Goal: Task Accomplishment & Management: Manage account settings

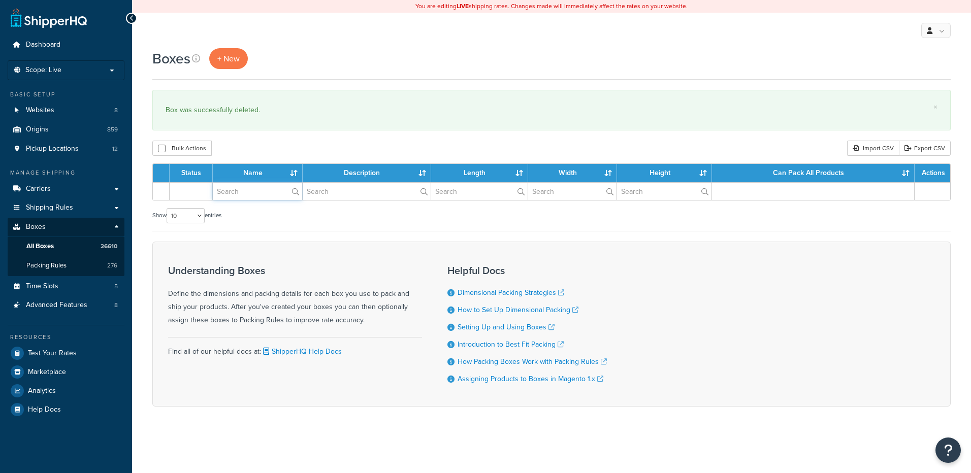
paste input "38B095"
click at [256, 200] on input "text" at bounding box center [257, 191] width 89 height 17
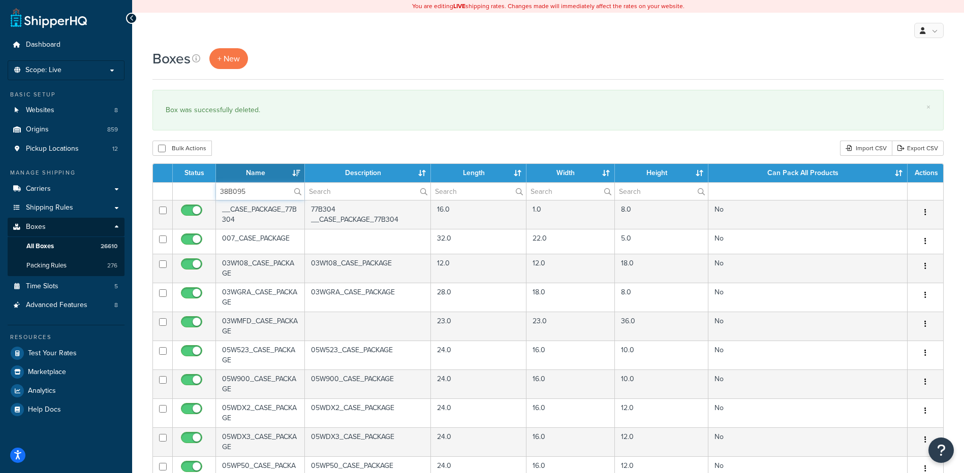
type input "38B095"
click at [275, 138] on div "Boxes + New × Box was successfully deleted. Bulk Actions Duplicate [GEOGRAPHIC_…" at bounding box center [547, 390] width 831 height 684
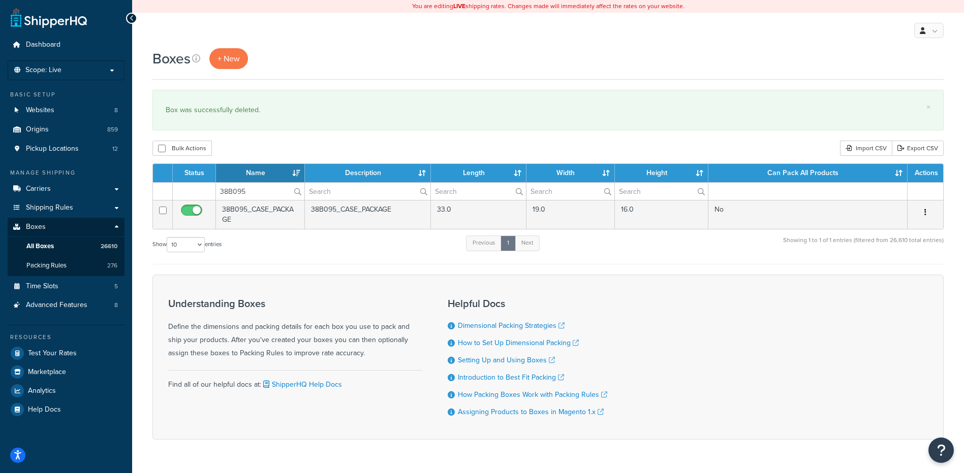
click at [925, 212] on icon "button" at bounding box center [925, 212] width 2 height 7
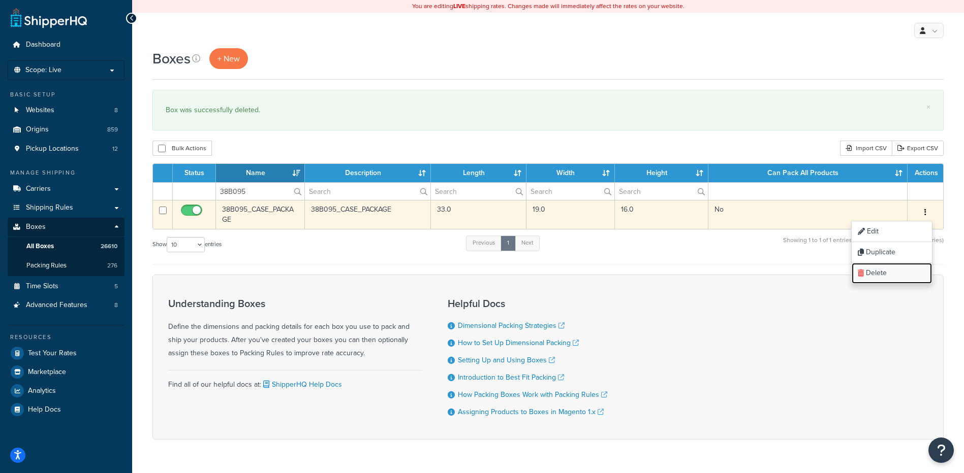
click at [902, 275] on link "Delete" at bounding box center [891, 273] width 80 height 21
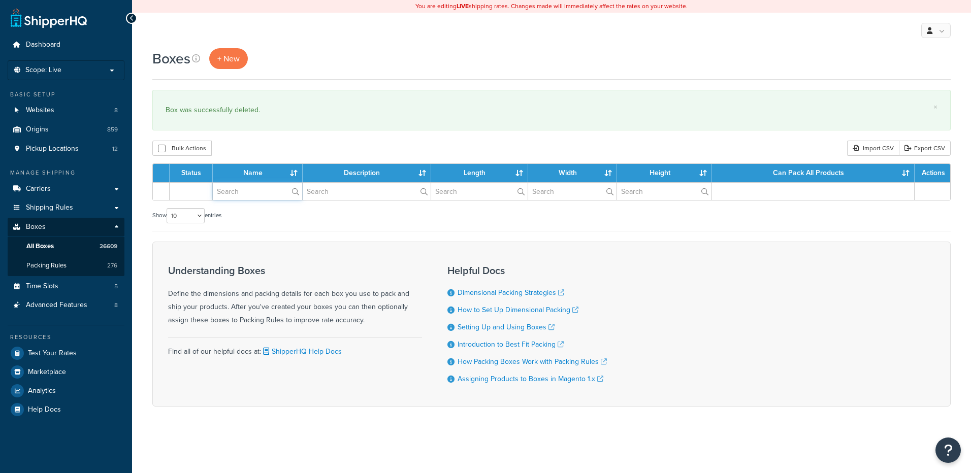
drag, startPoint x: 258, startPoint y: 191, endPoint x: 260, endPoint y: 186, distance: 5.5
click at [258, 189] on input "text" at bounding box center [257, 191] width 89 height 17
paste input "38B096"
type input "38B096"
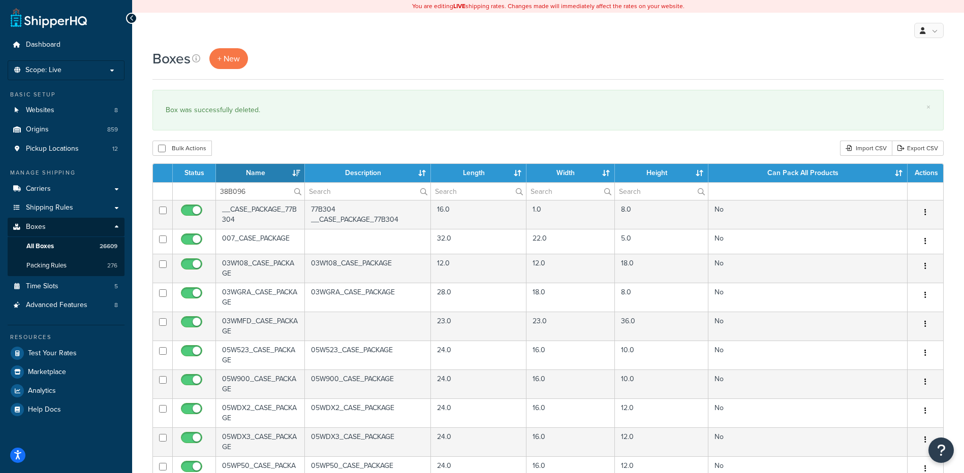
click at [280, 144] on div "Bulk Actions Duplicate Delete Import CSV Export CSV" at bounding box center [547, 148] width 791 height 15
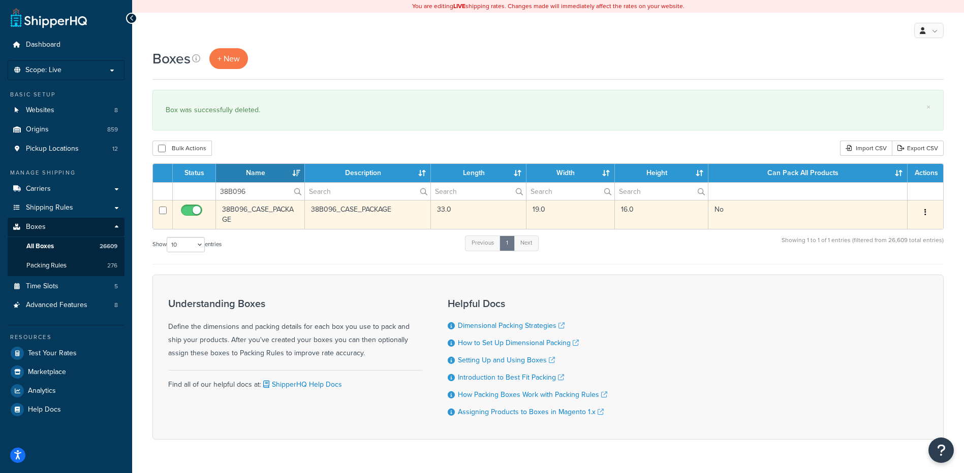
click at [923, 209] on button "button" at bounding box center [925, 213] width 14 height 16
click at [910, 266] on link "Delete" at bounding box center [891, 273] width 80 height 21
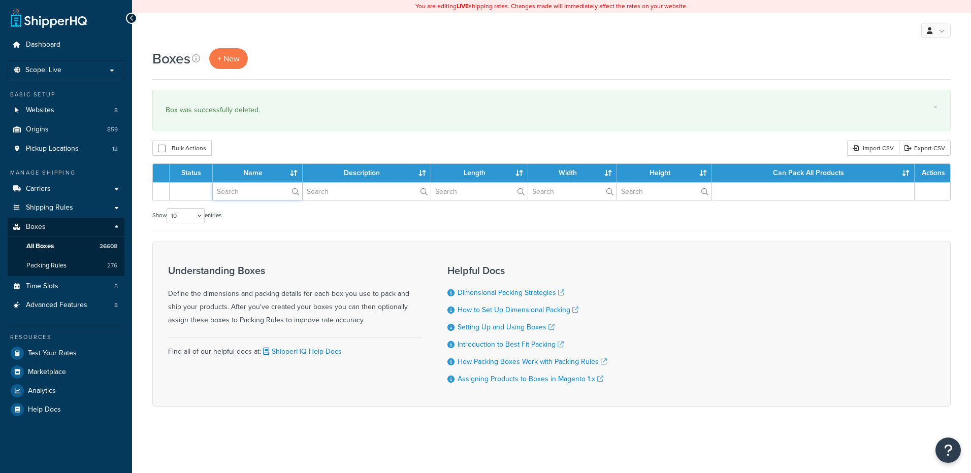
click at [253, 194] on input "text" at bounding box center [257, 191] width 89 height 17
paste input "38B097"
type input "38B097"
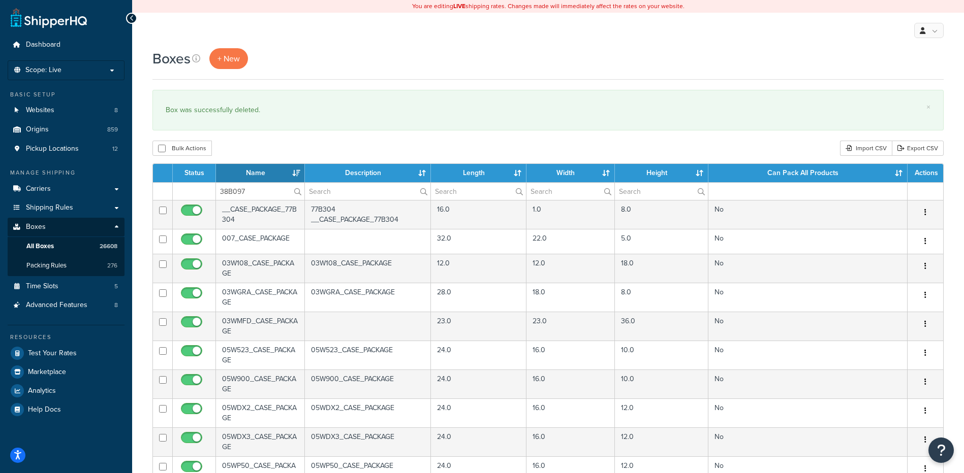
click at [264, 136] on div "Boxes + New × Box was successfully deleted. Bulk Actions Duplicate Delete Impor…" at bounding box center [547, 390] width 831 height 684
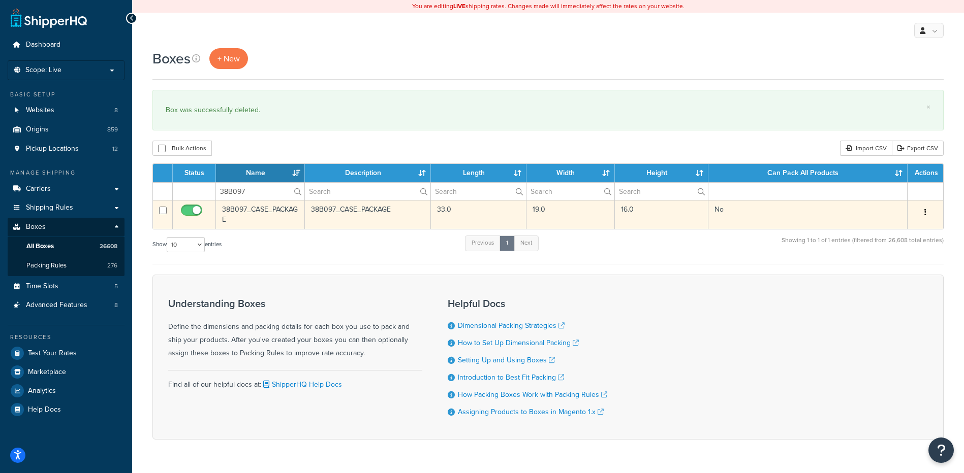
click at [924, 214] on icon "button" at bounding box center [925, 212] width 2 height 7
click at [885, 276] on link "Delete" at bounding box center [891, 273] width 80 height 21
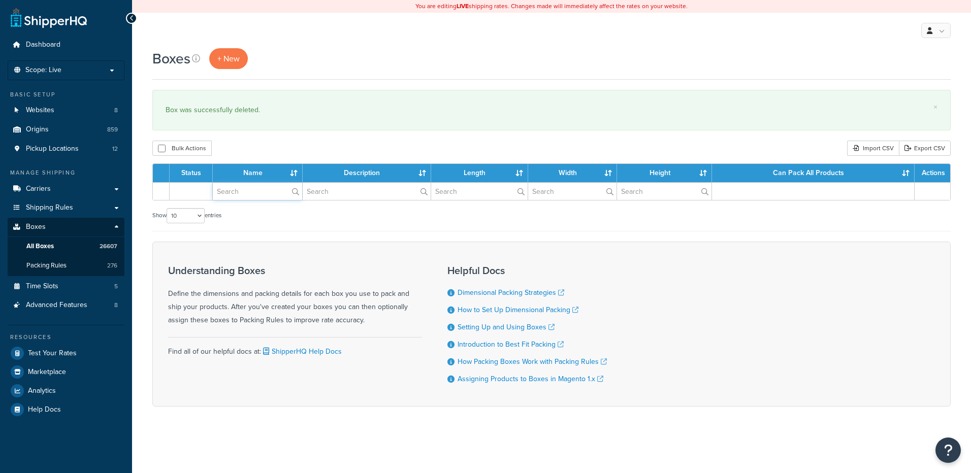
click at [252, 196] on input "text" at bounding box center [257, 191] width 89 height 17
paste input "38B098"
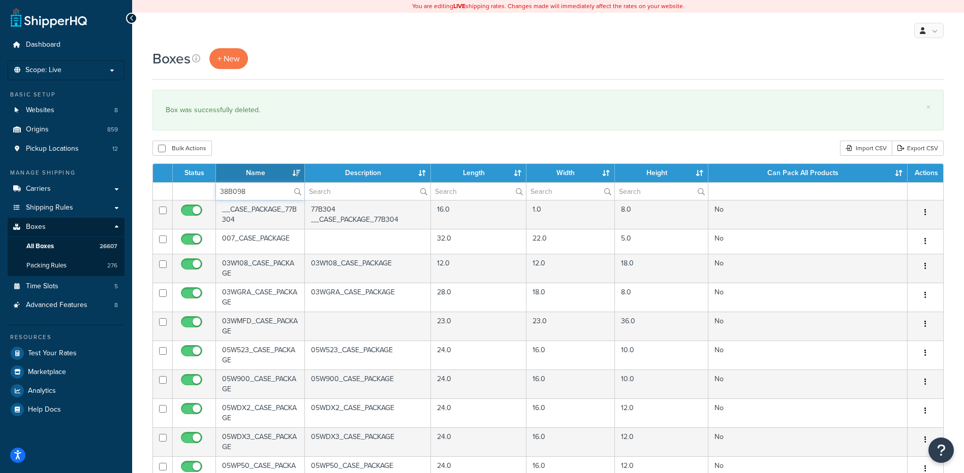
type input "38B098"
click at [384, 157] on div "Boxes + New × Box was successfully deleted. Bulk Actions Duplicate Delete Impor…" at bounding box center [547, 390] width 831 height 684
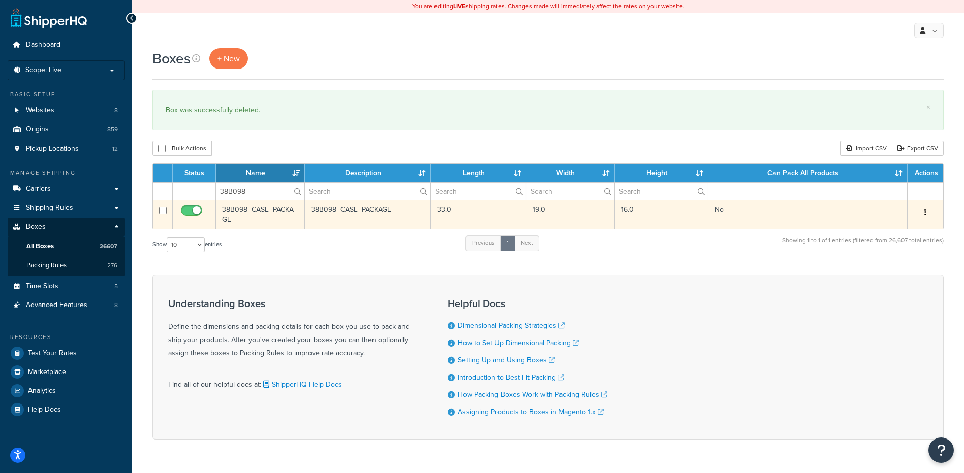
click at [923, 210] on button "button" at bounding box center [925, 213] width 14 height 16
click at [885, 271] on link "Delete" at bounding box center [891, 273] width 80 height 21
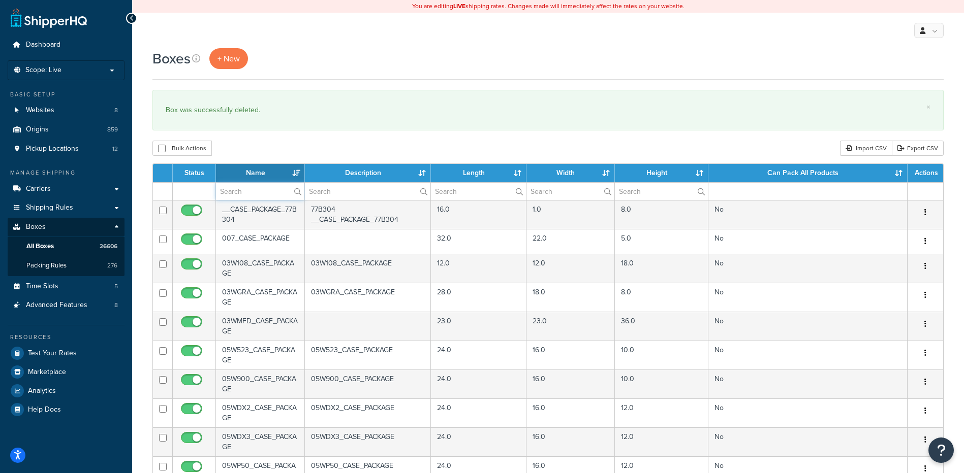
click at [274, 200] on input "text" at bounding box center [260, 191] width 88 height 17
paste input "38B098"
click at [279, 158] on div "Boxes + New × Box was successfully deleted. Bulk Actions Duplicate [GEOGRAPHIC_…" at bounding box center [547, 390] width 831 height 684
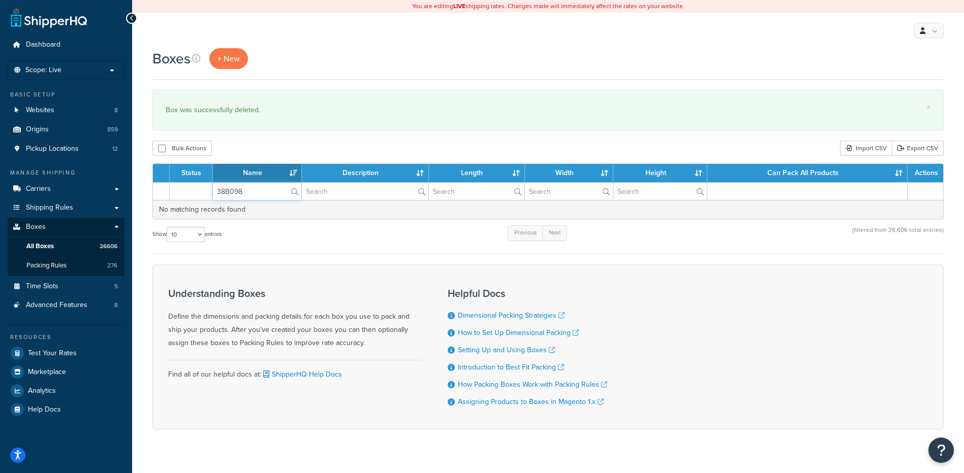
drag, startPoint x: 258, startPoint y: 197, endPoint x: 174, endPoint y: 178, distance: 86.5
click at [169, 180] on table "Status Name Description Length Width Height Can Pack All Products Actions 38B09…" at bounding box center [547, 192] width 791 height 56
paste input "9"
type input "38B099"
click at [280, 148] on div "Bulk Actions Duplicate [GEOGRAPHIC_DATA] Import CSV Export CSV" at bounding box center [547, 148] width 791 height 15
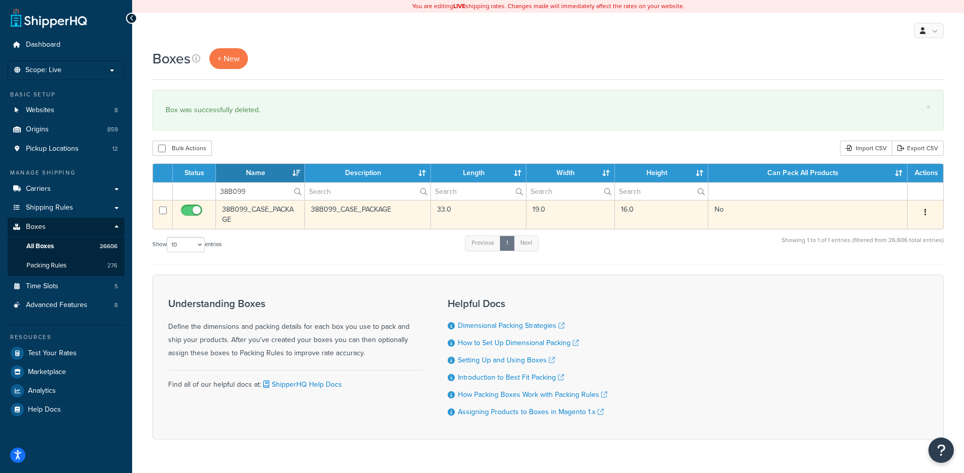
click at [926, 211] on button "button" at bounding box center [925, 213] width 14 height 16
click at [892, 276] on link "Delete" at bounding box center [891, 273] width 80 height 21
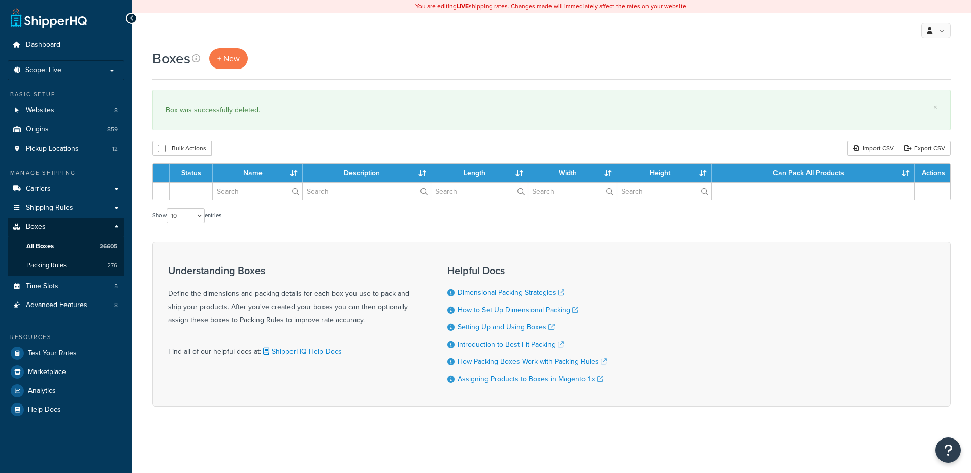
click at [247, 192] on input "text" at bounding box center [257, 191] width 89 height 17
type input "38B100"
click at [284, 123] on div "× Box was successfully deleted." at bounding box center [551, 110] width 798 height 41
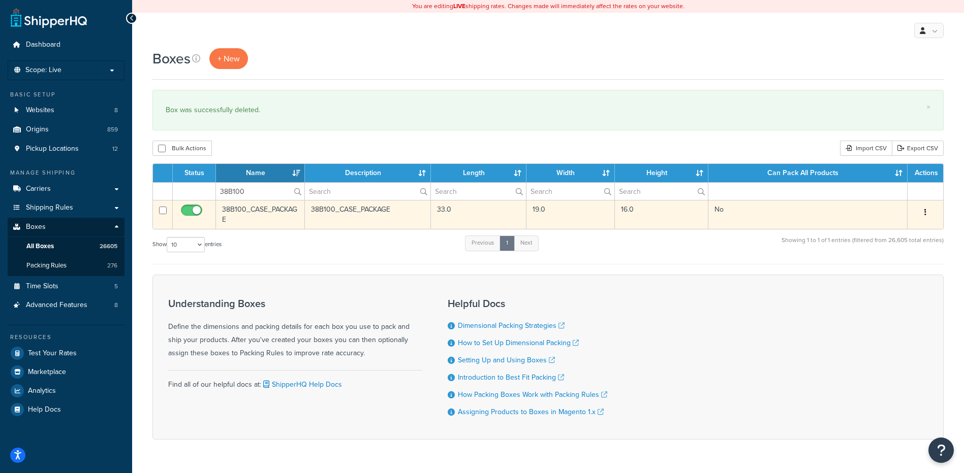
click at [919, 216] on button "button" at bounding box center [925, 213] width 14 height 16
click at [884, 270] on link "Delete" at bounding box center [891, 273] width 80 height 21
